Goal: Check status: Check status

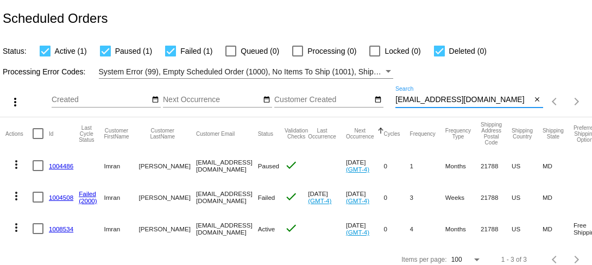
click at [419, 99] on input "[EMAIL_ADDRESS][DOMAIN_NAME]" at bounding box center [463, 100] width 136 height 9
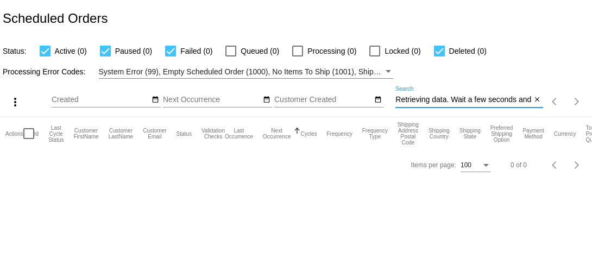
click at [437, 97] on input "Retrieving data. Wait a few seconds and try to cut or copy again.]" at bounding box center [463, 100] width 136 height 9
paste input "[EMAIL_ADDRESS][DOMAIN_NAME]"
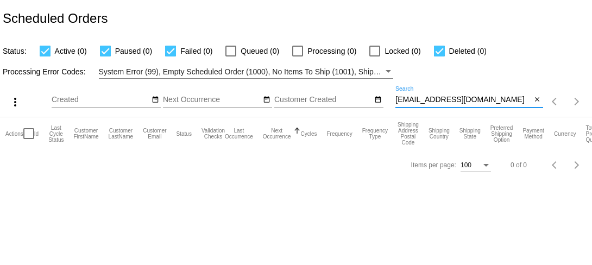
type input "[EMAIL_ADDRESS][DOMAIN_NAME]"
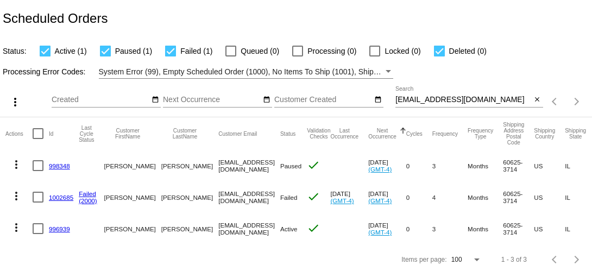
click at [59, 164] on link "998348" at bounding box center [59, 165] width 21 height 7
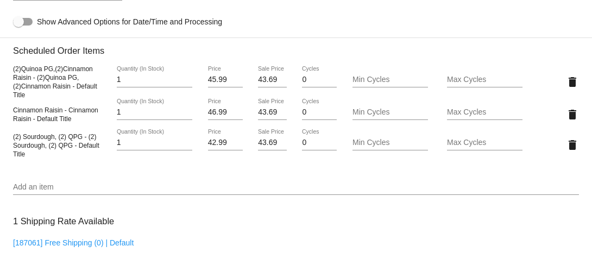
scroll to position [620, 0]
drag, startPoint x: 10, startPoint y: 101, endPoint x: 92, endPoint y: 183, distance: 115.5
click at [92, 183] on mat-card "Customer 6167122: [PERSON_NAME] [EMAIL_ADDRESS][DOMAIN_NAME] Customer Shipping …" at bounding box center [296, 91] width 592 height 1159
copy div "(2)Quinoa PG,(2)Cinnamon Raisin - (2)Quinoa PG,(2)Cinnamon Raisin - Default Tit…"
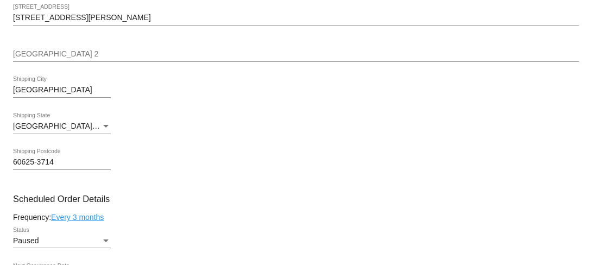
scroll to position [0, 0]
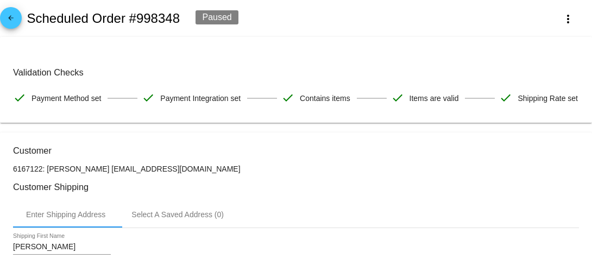
click at [18, 22] on link "arrow_back" at bounding box center [11, 18] width 22 height 22
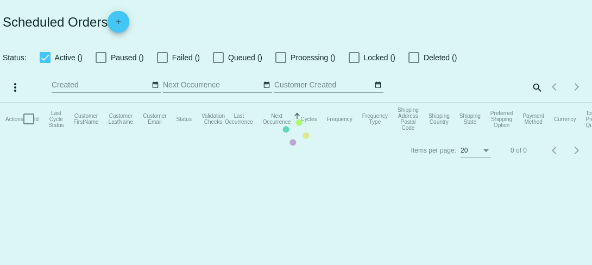
checkbox input "true"
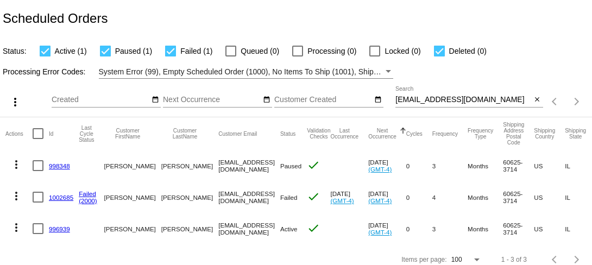
click at [59, 198] on link "1002685" at bounding box center [61, 197] width 24 height 7
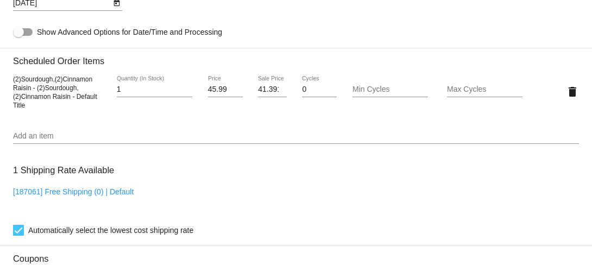
scroll to position [747, 0]
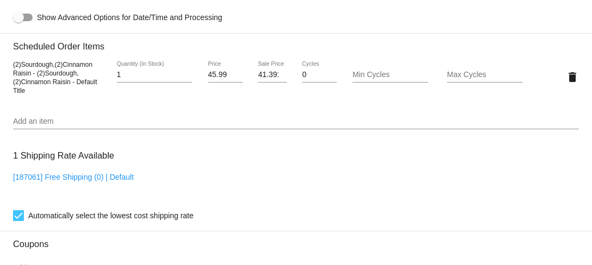
drag, startPoint x: 13, startPoint y: 94, endPoint x: 32, endPoint y: 102, distance: 20.7
click at [32, 94] on span "(2)Sourdough,(2)Cinnamon Raisin - (2)Sourdough,(2)Cinnamon Raisin - Default Tit…" at bounding box center [55, 78] width 84 height 34
copy span "(2)Sourdough,(2)Cinnamon Raisin"
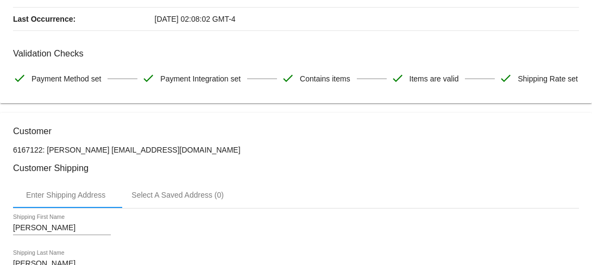
scroll to position [0, 0]
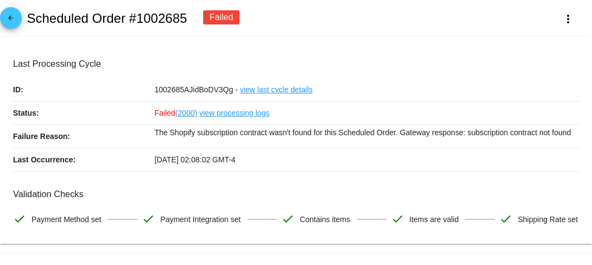
click at [11, 24] on mat-icon "arrow_back" at bounding box center [10, 20] width 13 height 13
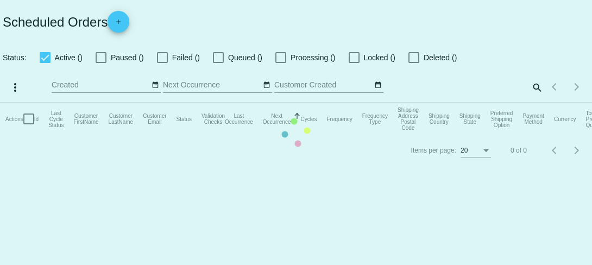
checkbox input "true"
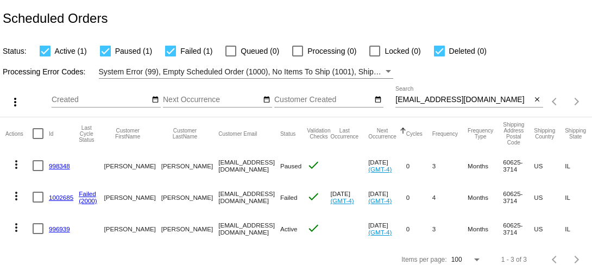
click at [60, 227] on link "996939" at bounding box center [59, 228] width 21 height 7
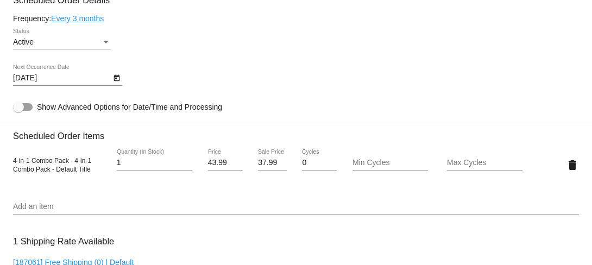
scroll to position [537, 0]
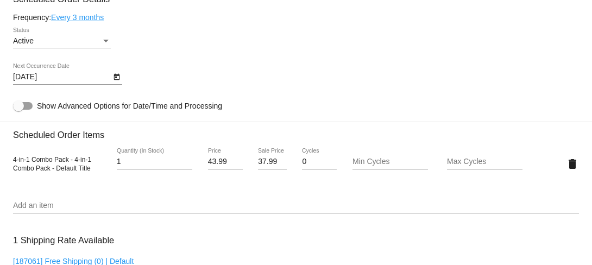
drag, startPoint x: 13, startPoint y: 189, endPoint x: 54, endPoint y: 191, distance: 41.3
click at [54, 172] on span "4-in-1 Combo Pack - 4-in-1 Combo Pack - Default Title" at bounding box center [52, 164] width 78 height 16
copy span "4-in-1 Combo"
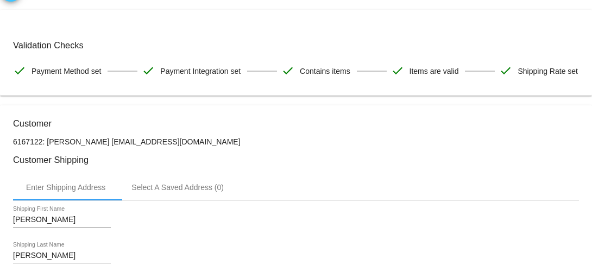
scroll to position [0, 0]
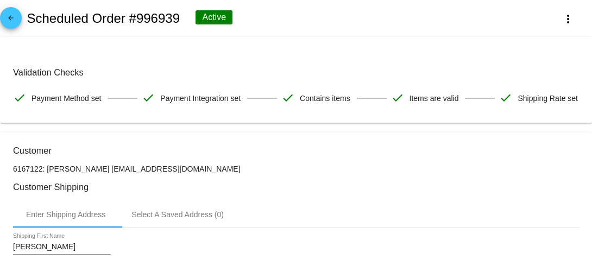
click at [11, 23] on mat-icon "arrow_back" at bounding box center [10, 20] width 13 height 13
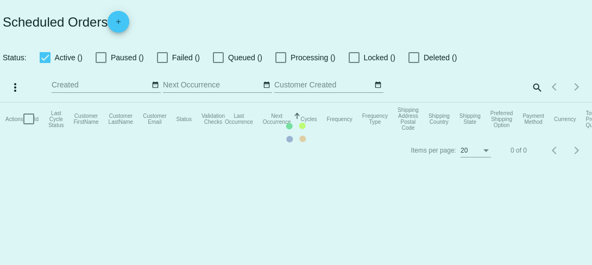
checkbox input "true"
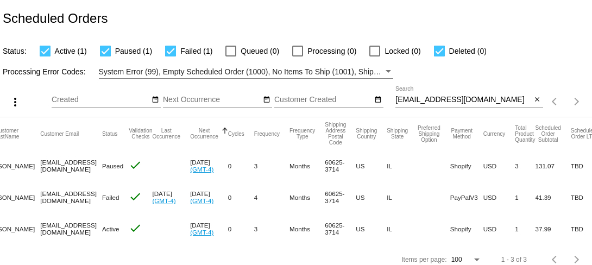
scroll to position [0, 179]
click at [418, 99] on input "[EMAIL_ADDRESS][DOMAIN_NAME]" at bounding box center [463, 100] width 136 height 9
paste input "[EMAIL_ADDRESS]"
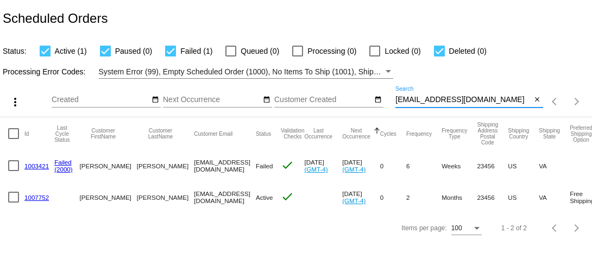
scroll to position [0, 0]
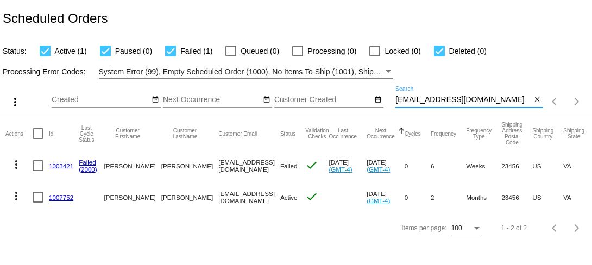
type input "[EMAIL_ADDRESS][DOMAIN_NAME]"
click at [63, 166] on link "1003421" at bounding box center [61, 165] width 24 height 7
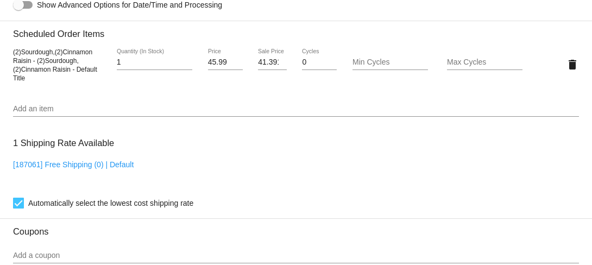
scroll to position [762, 0]
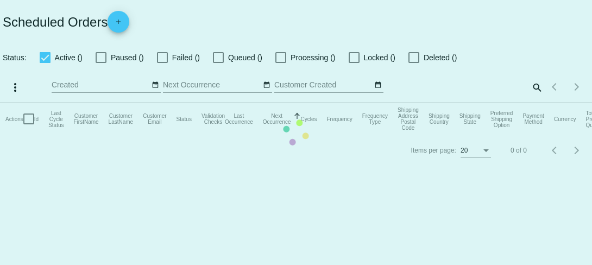
checkbox input "true"
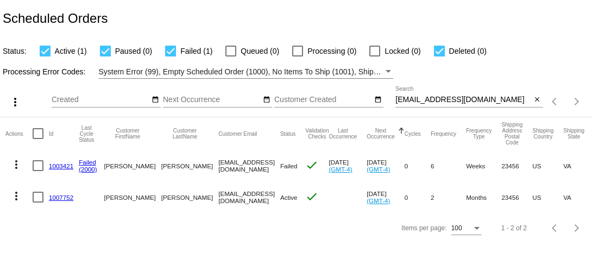
click at [65, 198] on link "1007752" at bounding box center [61, 197] width 24 height 7
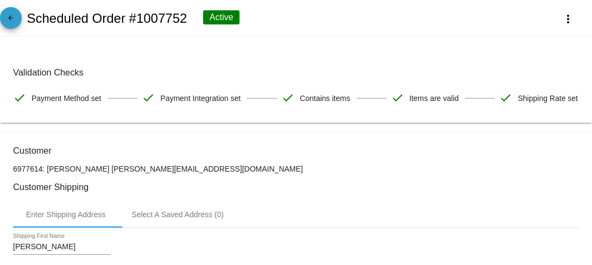
click at [10, 22] on mat-icon "arrow_back" at bounding box center [10, 20] width 13 height 13
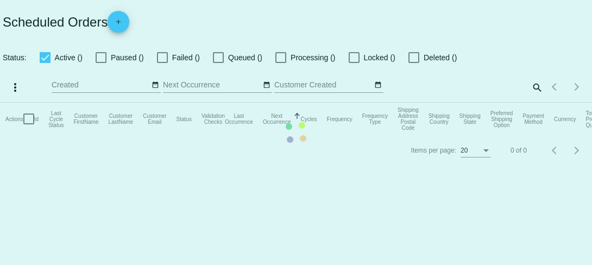
checkbox input "true"
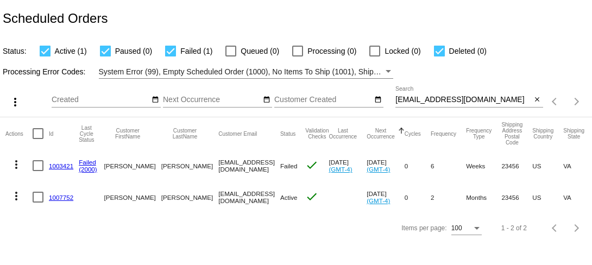
click at [56, 167] on link "1003421" at bounding box center [61, 165] width 24 height 7
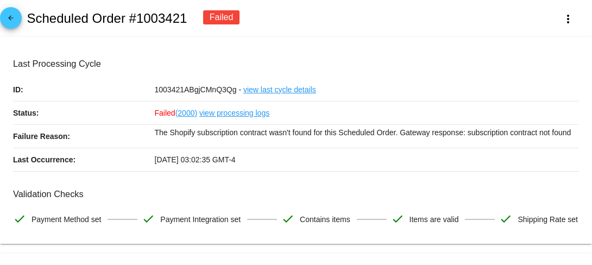
click at [8, 16] on mat-icon "arrow_back" at bounding box center [10, 20] width 13 height 13
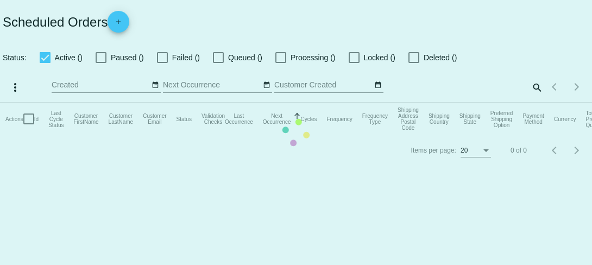
checkbox input "true"
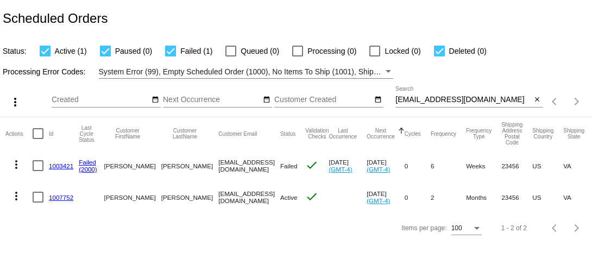
click at [63, 196] on link "1007752" at bounding box center [61, 197] width 24 height 7
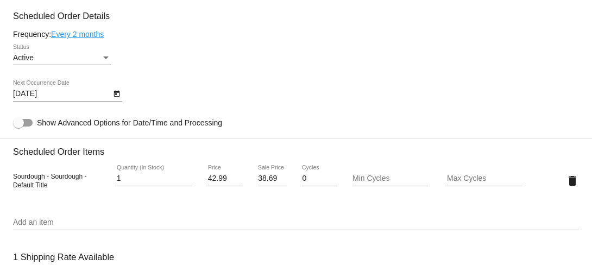
scroll to position [522, 0]
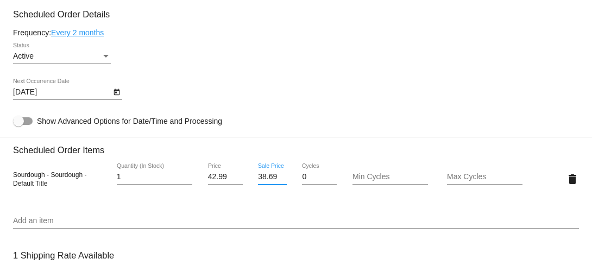
click at [270, 181] on input "38.69" at bounding box center [272, 177] width 29 height 9
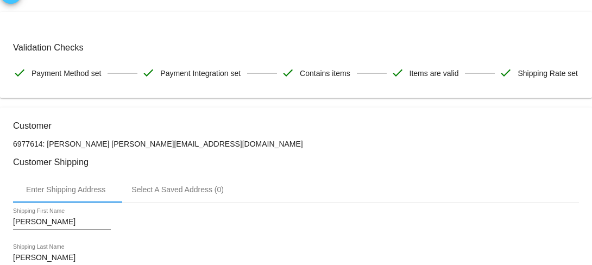
scroll to position [0, 0]
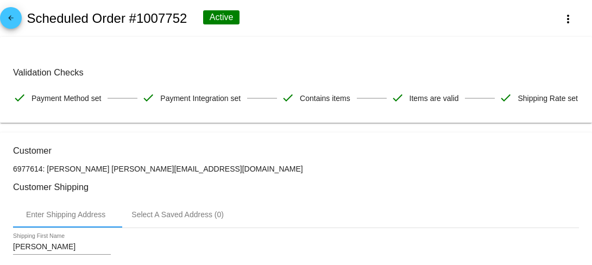
click at [11, 21] on mat-icon "arrow_back" at bounding box center [10, 20] width 13 height 13
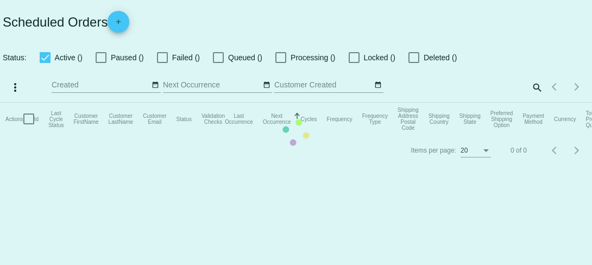
checkbox input "true"
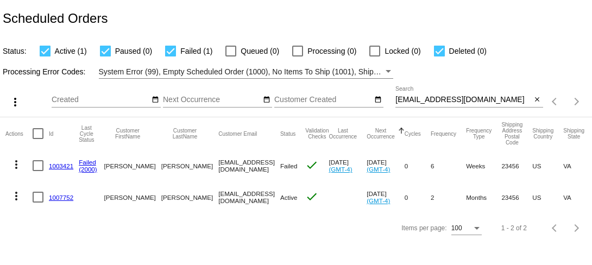
click at [418, 104] on input "[EMAIL_ADDRESS][DOMAIN_NAME]" at bounding box center [463, 100] width 136 height 9
paste input "[PERSON_NAME].[PERSON_NAME]"
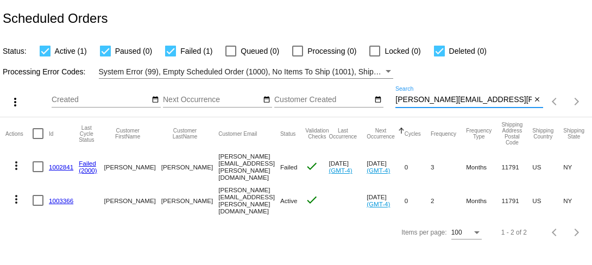
click at [418, 104] on input "[PERSON_NAME][EMAIL_ADDRESS][PERSON_NAME][DOMAIN_NAME]" at bounding box center [463, 100] width 136 height 9
type input "[PERSON_NAME][EMAIL_ADDRESS][PERSON_NAME][DOMAIN_NAME]"
click at [56, 166] on link "1002841" at bounding box center [61, 166] width 24 height 7
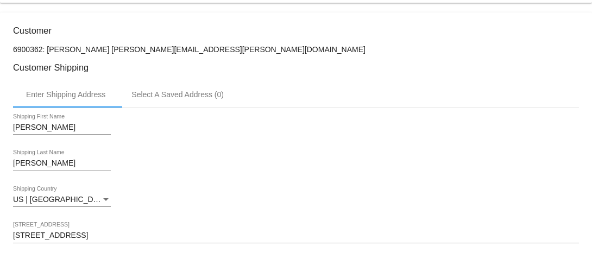
scroll to position [241, 0]
drag, startPoint x: 107, startPoint y: 74, endPoint x: 236, endPoint y: 75, distance: 128.6
click at [236, 53] on p "6900362: [PERSON_NAME] [PERSON_NAME][EMAIL_ADDRESS][PERSON_NAME][DOMAIN_NAME]" at bounding box center [295, 48] width 565 height 9
copy p "[PERSON_NAME][EMAIL_ADDRESS][PERSON_NAME][DOMAIN_NAME]"
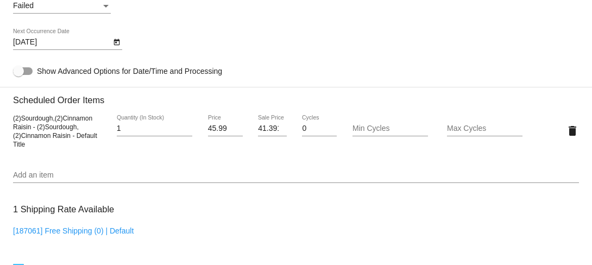
scroll to position [695, 0]
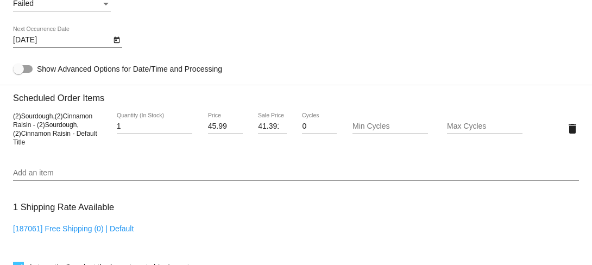
drag, startPoint x: 12, startPoint y: 146, endPoint x: 31, endPoint y: 157, distance: 21.7
click at [31, 146] on span "(2)Sourdough,(2)Cinnamon Raisin - (2)Sourdough,(2)Cinnamon Raisin - Default Tit…" at bounding box center [55, 129] width 84 height 34
copy span "(2)Sourdough,(2)Cinnamon Raisin"
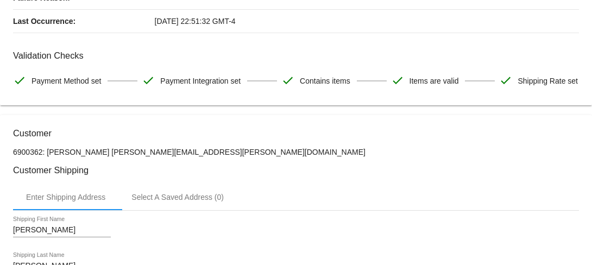
scroll to position [0, 0]
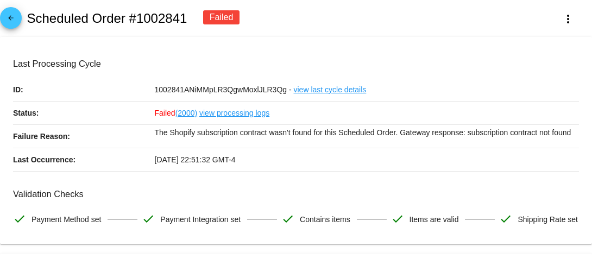
click at [16, 15] on mat-icon "arrow_back" at bounding box center [10, 20] width 13 height 13
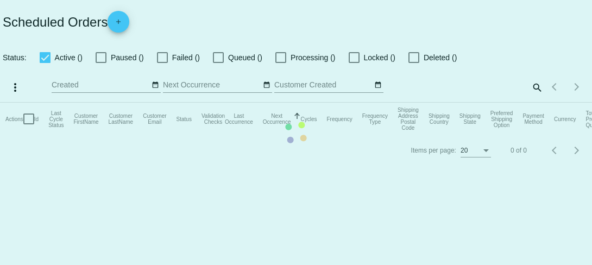
checkbox input "true"
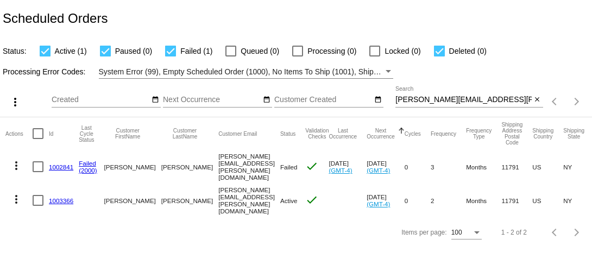
click at [62, 199] on link "1003366" at bounding box center [61, 200] width 24 height 7
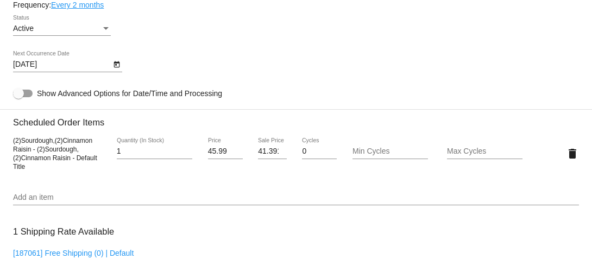
scroll to position [550, 0]
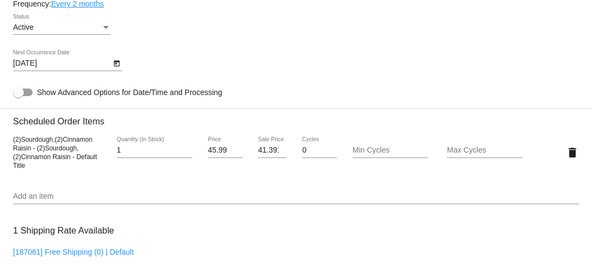
drag, startPoint x: 13, startPoint y: 170, endPoint x: 31, endPoint y: 180, distance: 21.1
click at [31, 169] on span "(2)Sourdough,(2)Cinnamon Raisin - (2)Sourdough,(2)Cinnamon Raisin - Default Tit…" at bounding box center [55, 153] width 84 height 34
copy span "(2)Sourdough,(2)Cinnamon Raisin"
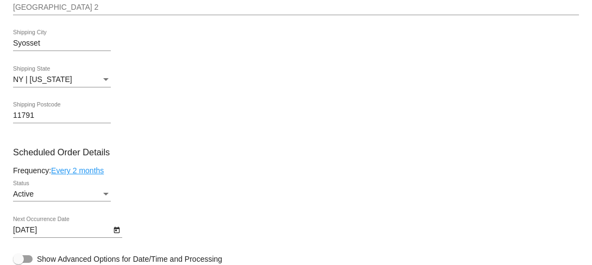
scroll to position [0, 0]
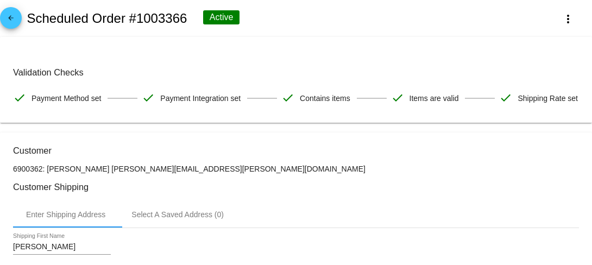
click at [6, 15] on mat-icon "arrow_back" at bounding box center [10, 20] width 13 height 13
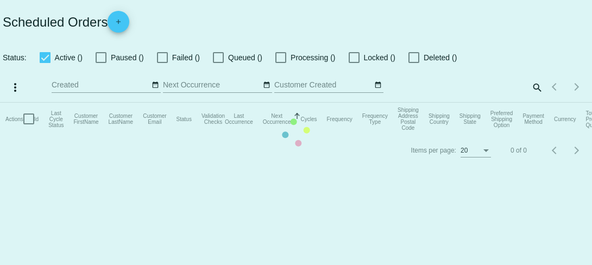
checkbox input "true"
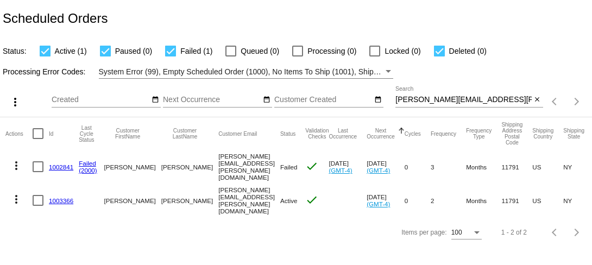
click at [441, 98] on input "[PERSON_NAME][EMAIL_ADDRESS][PERSON_NAME][DOMAIN_NAME]" at bounding box center [463, 100] width 136 height 9
paste input "donnalisa0424"
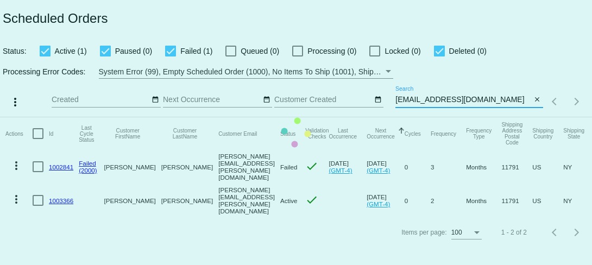
type input "[EMAIL_ADDRESS][DOMAIN_NAME]"
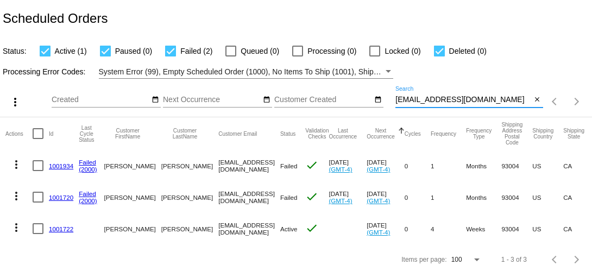
scroll to position [10, 0]
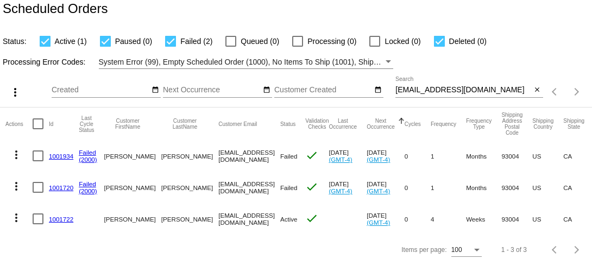
click at [58, 157] on link "1001934" at bounding box center [61, 155] width 24 height 7
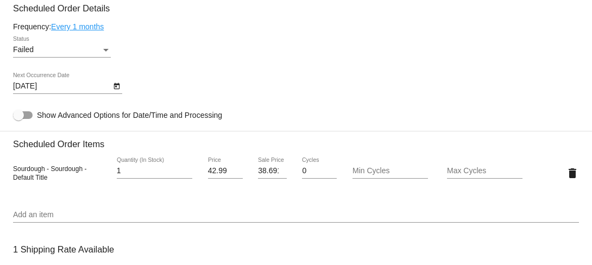
scroll to position [650, 0]
drag, startPoint x: 13, startPoint y: 197, endPoint x: 47, endPoint y: 198, distance: 34.2
click at [47, 181] on span "Sourdough - Sourdough - Default Title" at bounding box center [49, 172] width 73 height 16
copy span "Sourdough"
